Goal: Task Accomplishment & Management: Use online tool/utility

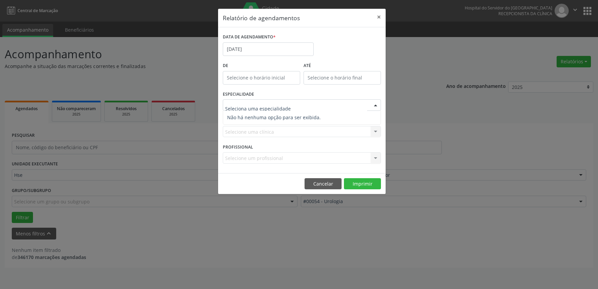
click at [274, 99] on div at bounding box center [302, 104] width 158 height 11
click at [283, 90] on div "ESPECIALIDADE Nenhum resultado encontrado para: " " Não há nenhuma opção para s…" at bounding box center [301, 102] width 161 height 26
drag, startPoint x: 285, startPoint y: 100, endPoint x: 285, endPoint y: 103, distance: 3.4
click at [285, 102] on div "Seleciona uma especialidade" at bounding box center [302, 104] width 158 height 11
click at [380, 18] on button "×" at bounding box center [378, 17] width 13 height 16
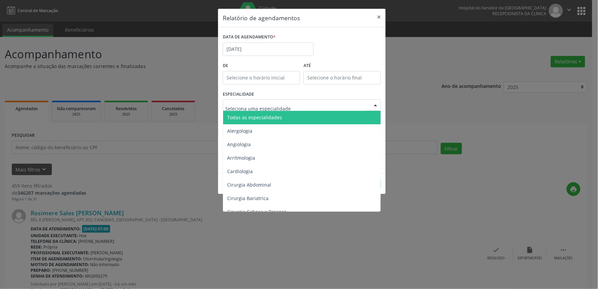
click at [288, 116] on span "Todas as especialidades" at bounding box center [302, 117] width 158 height 13
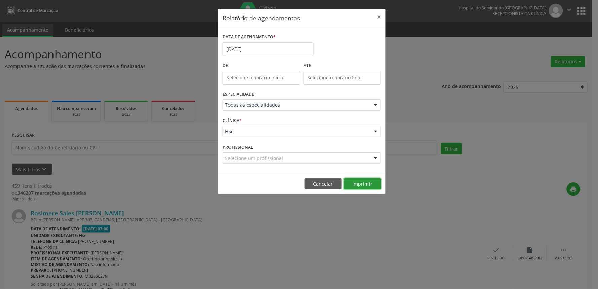
click at [351, 186] on button "Imprimir" at bounding box center [362, 183] width 37 height 11
click at [317, 187] on button "Cancelar" at bounding box center [322, 183] width 37 height 11
